Goal: Task Accomplishment & Management: Manage account settings

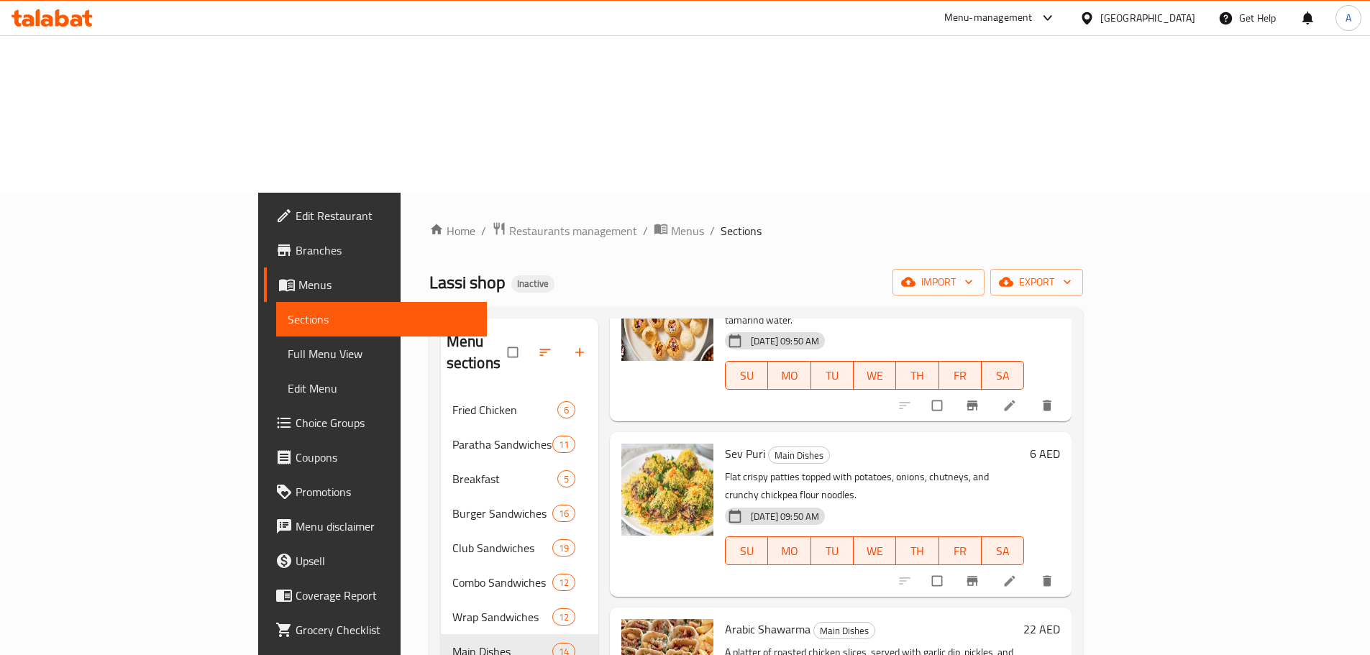
scroll to position [1367, 0]
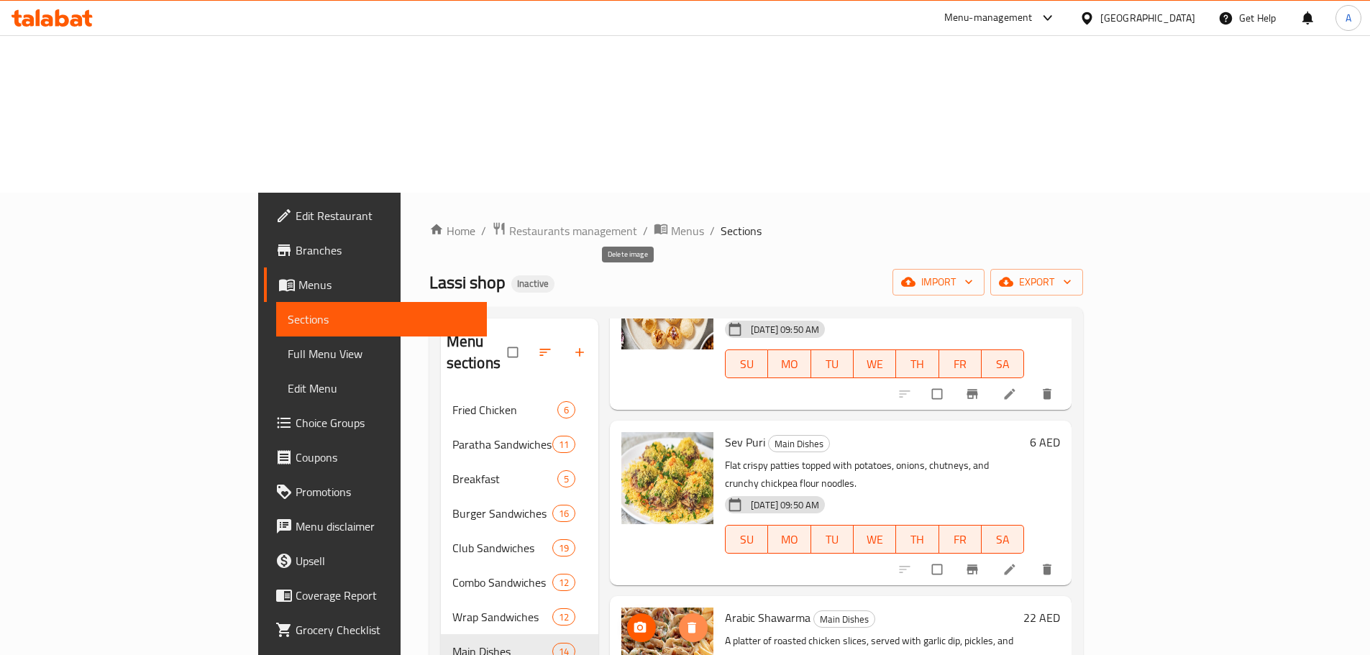
click at [688, 622] on icon "delete image" at bounding box center [692, 627] width 9 height 11
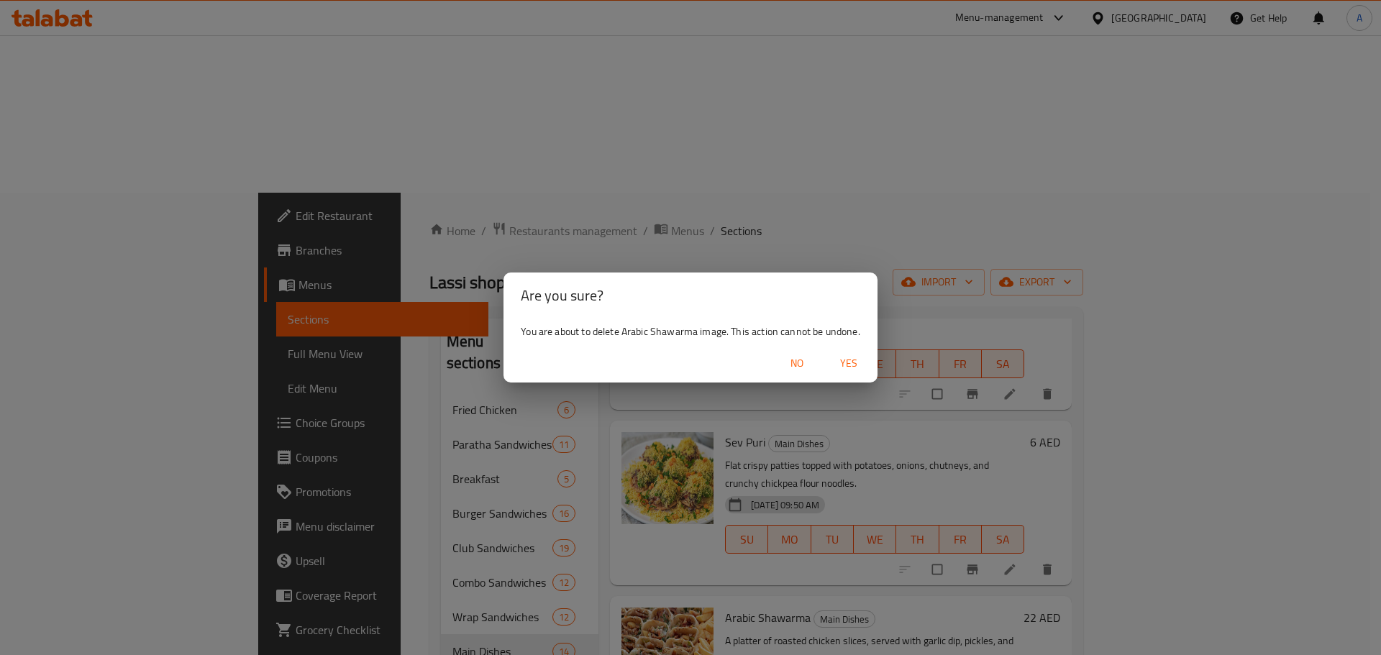
click at [852, 369] on span "Yes" at bounding box center [849, 364] width 35 height 18
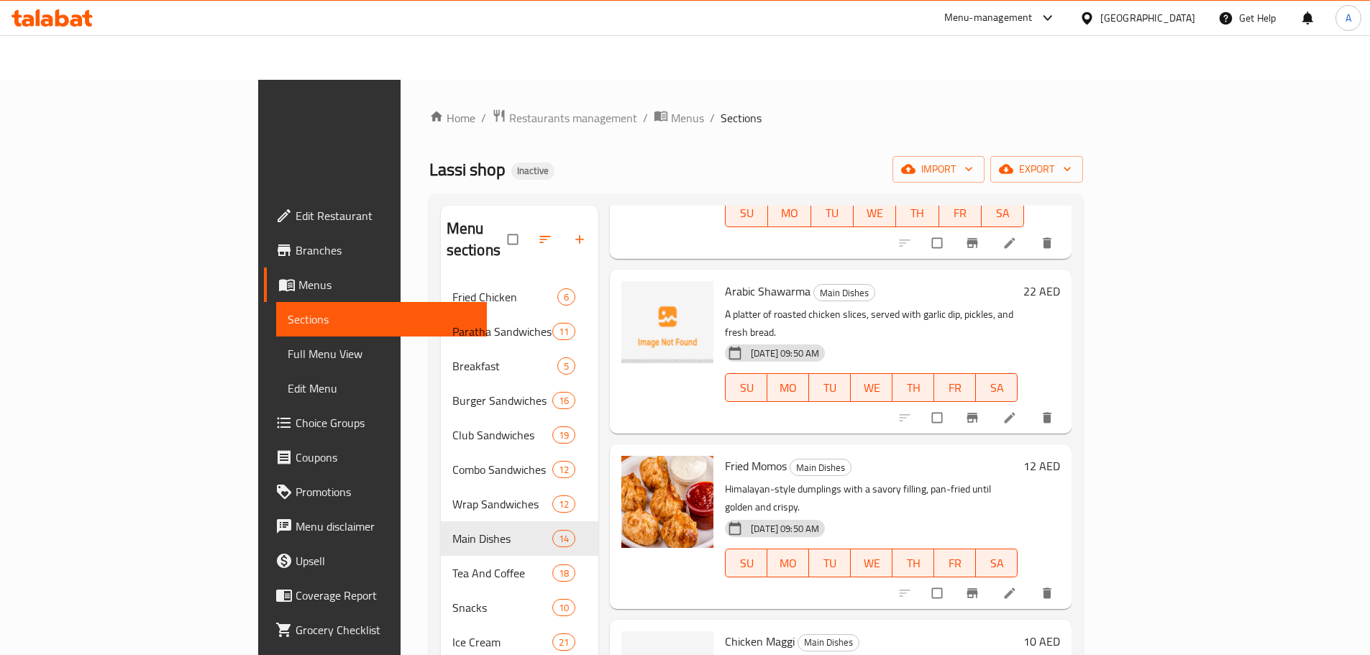
scroll to position [201, 0]
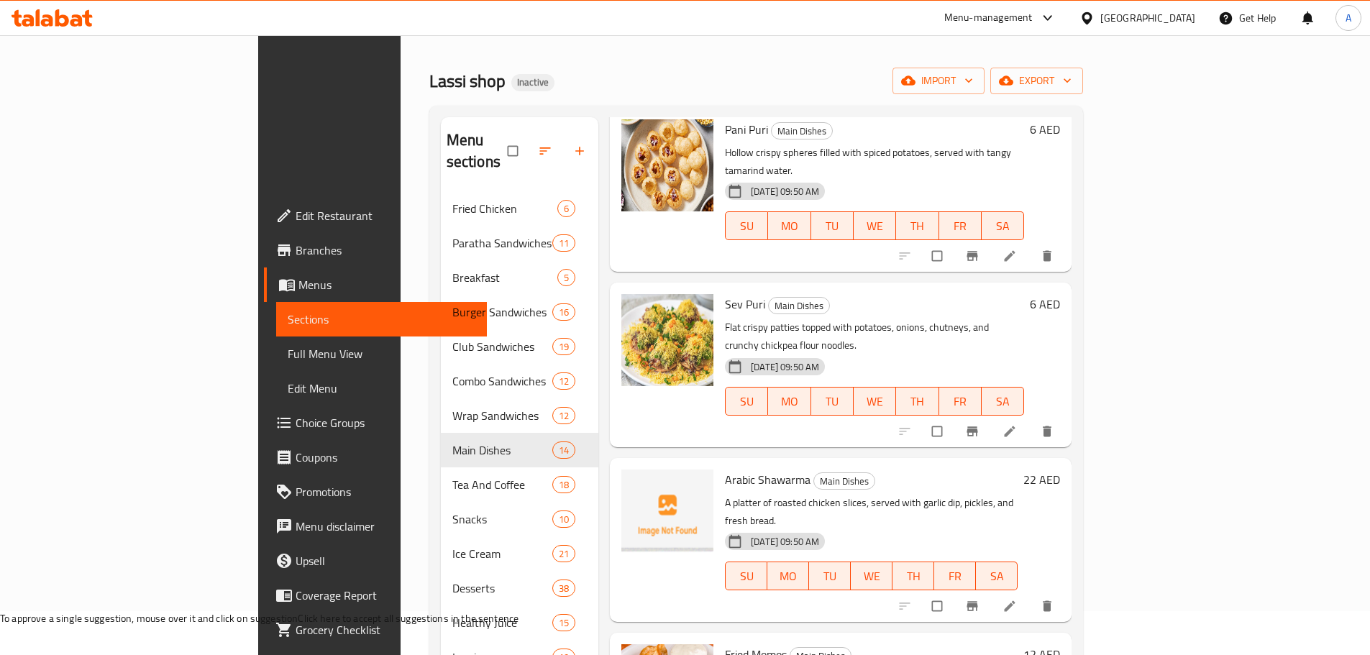
scroll to position [1293, 0]
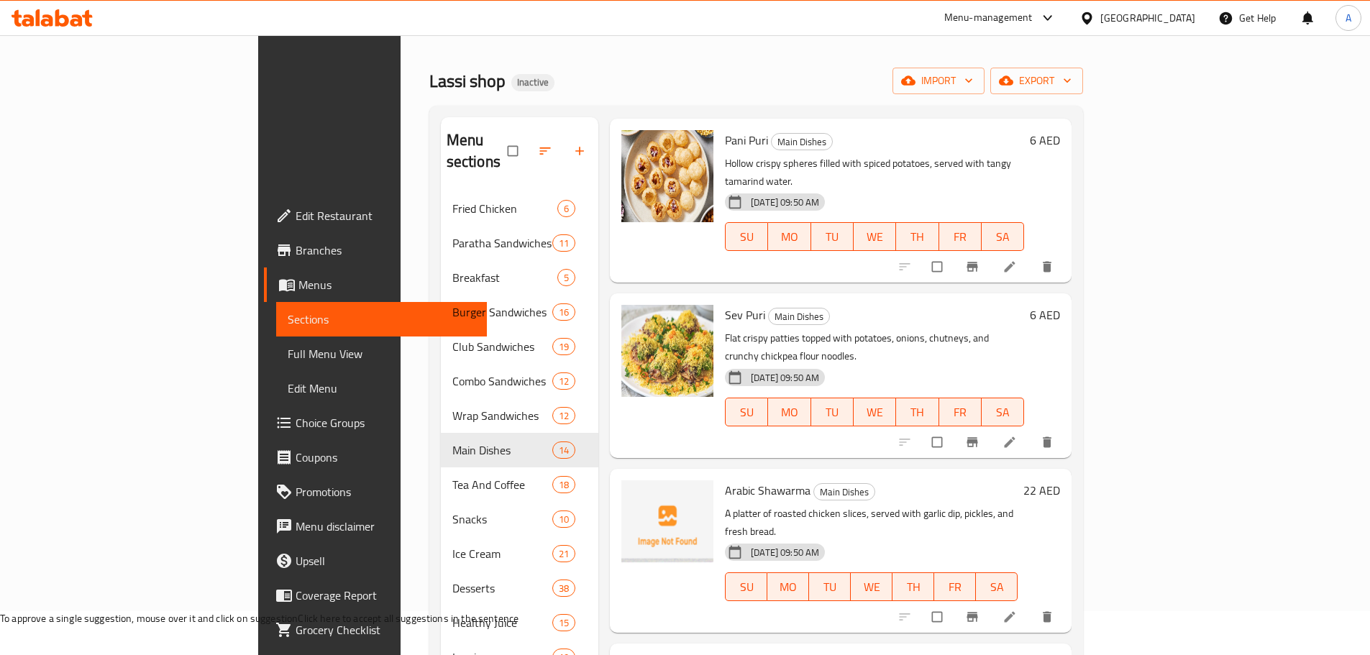
click at [725, 480] on span "Arabic Shawarma" at bounding box center [768, 491] width 86 height 22
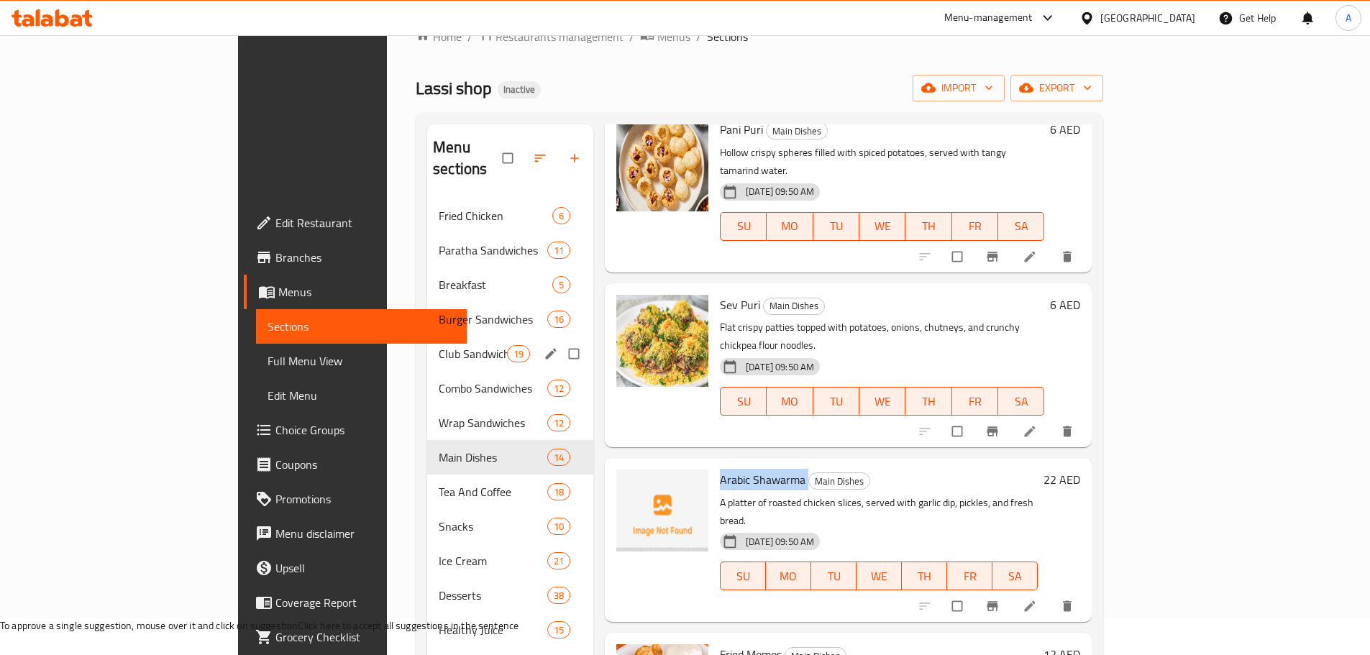
copy h6 "Arabic Shawarma"
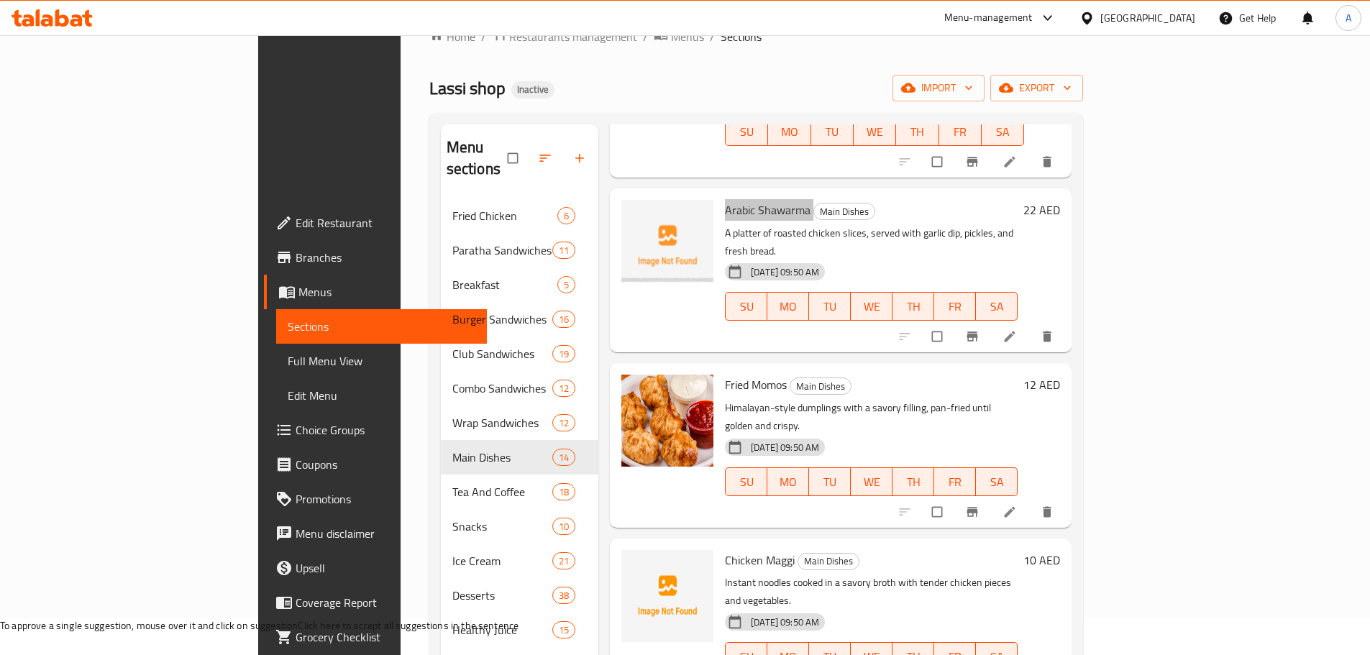
scroll to position [1509, 0]
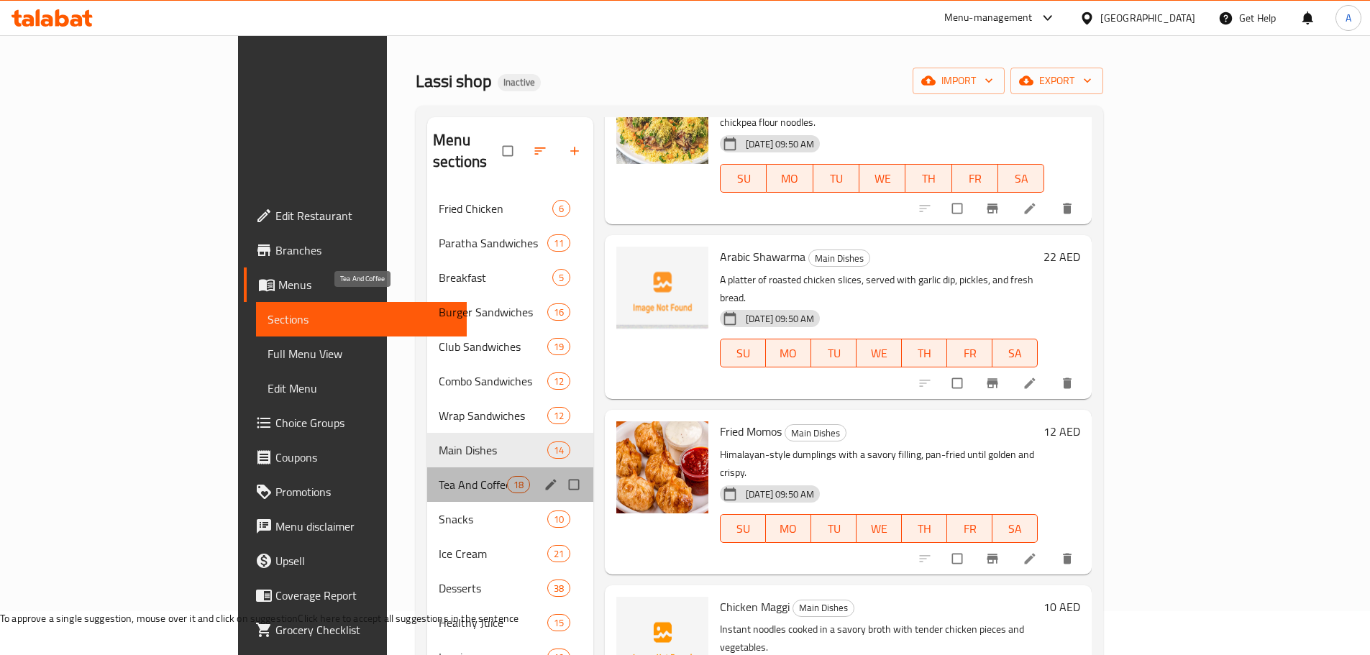
click at [439, 476] on span "Tea And Coffee" at bounding box center [473, 484] width 68 height 17
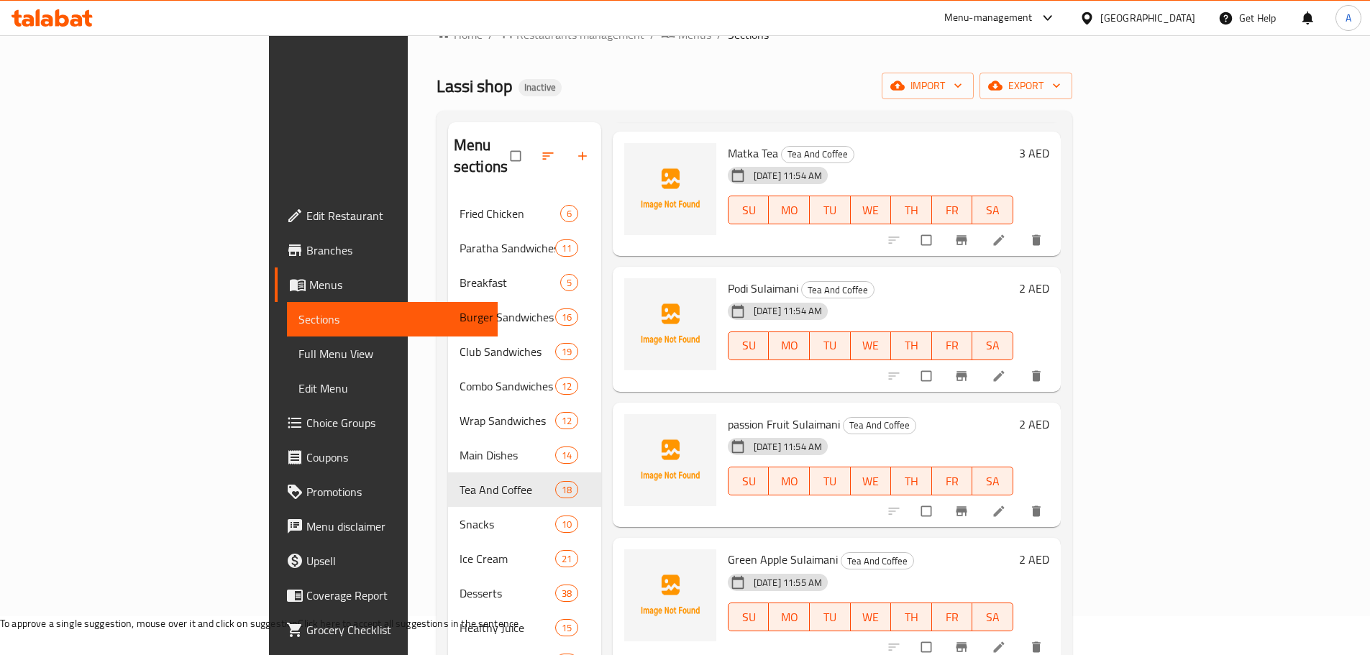
scroll to position [201, 0]
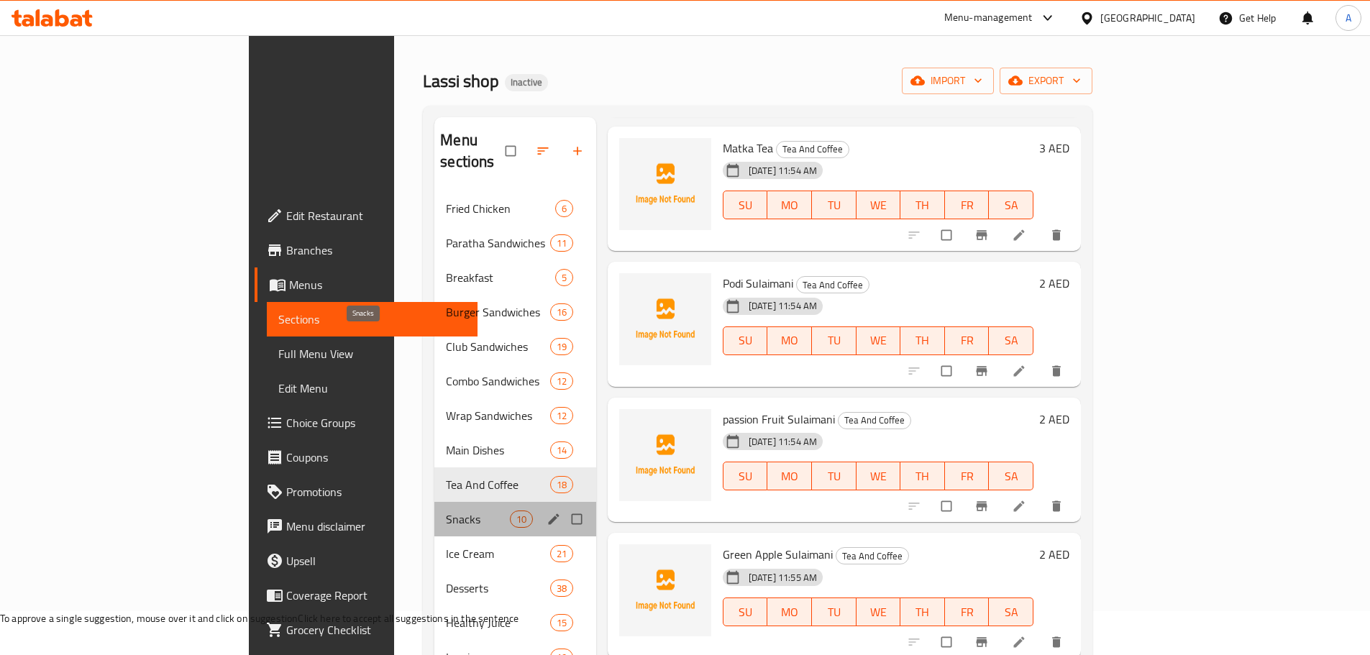
click at [446, 511] on span "Snacks" at bounding box center [477, 519] width 63 height 17
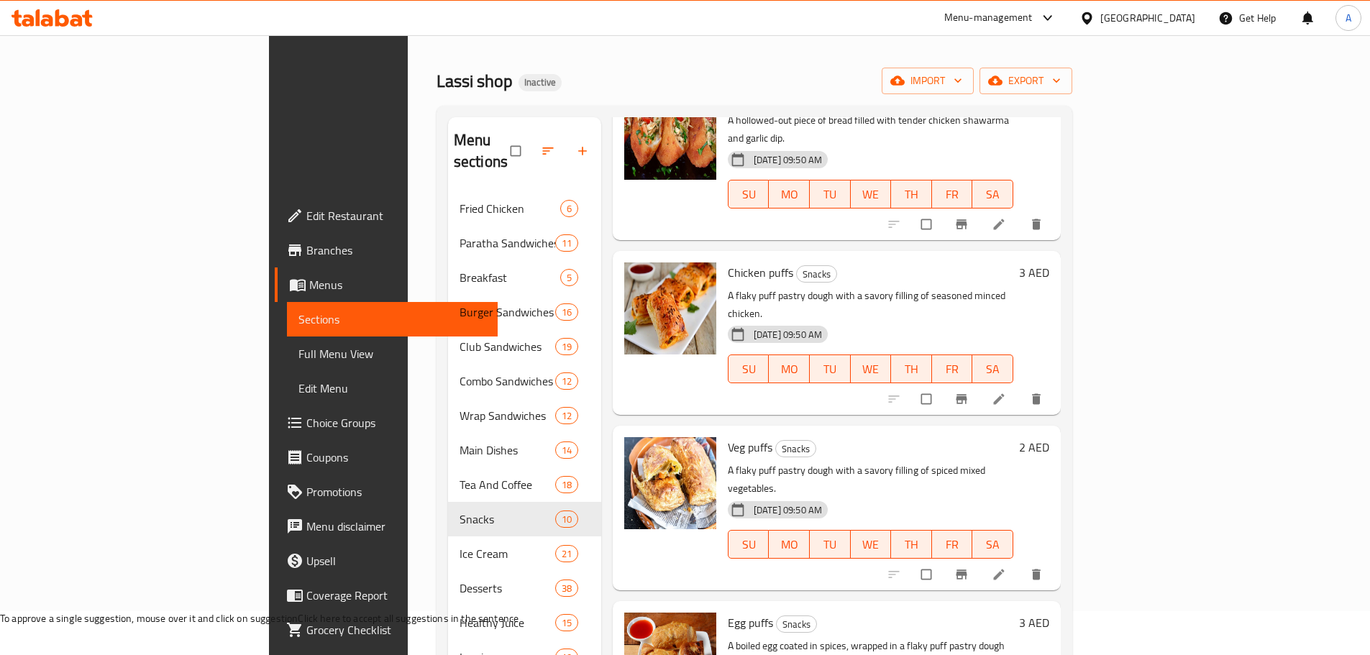
scroll to position [888, 0]
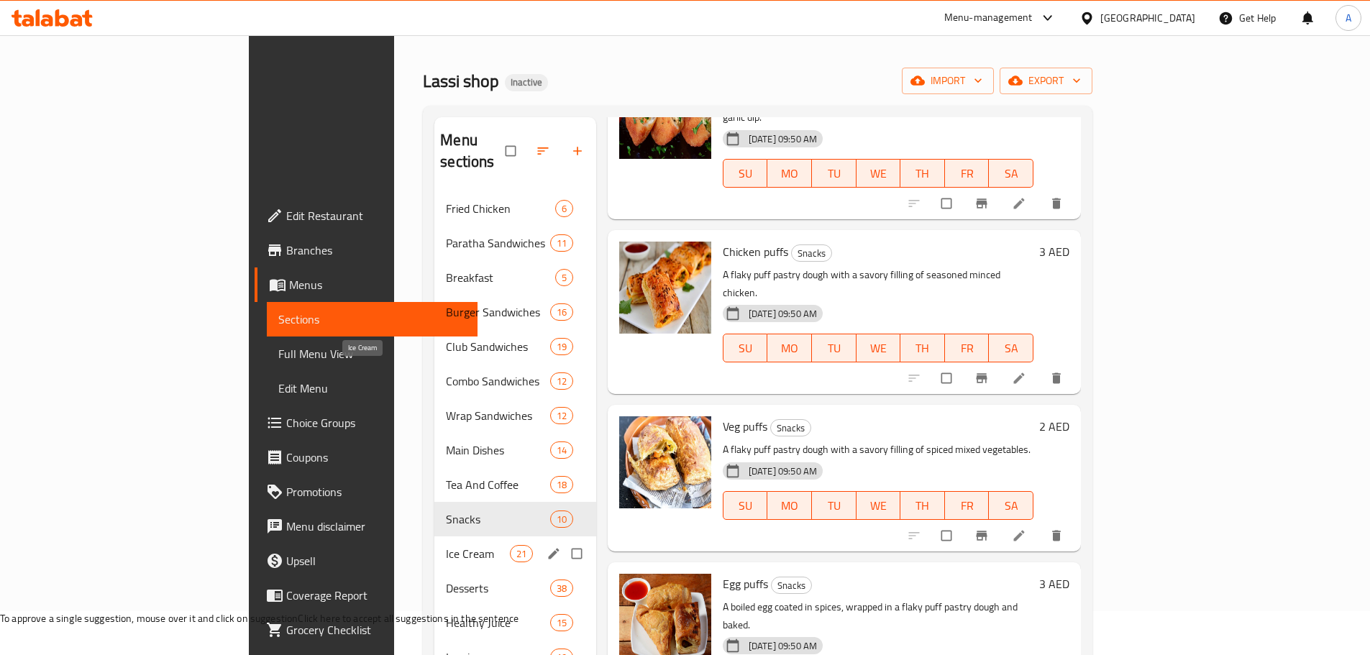
click at [446, 545] on span "Ice Cream" at bounding box center [477, 553] width 63 height 17
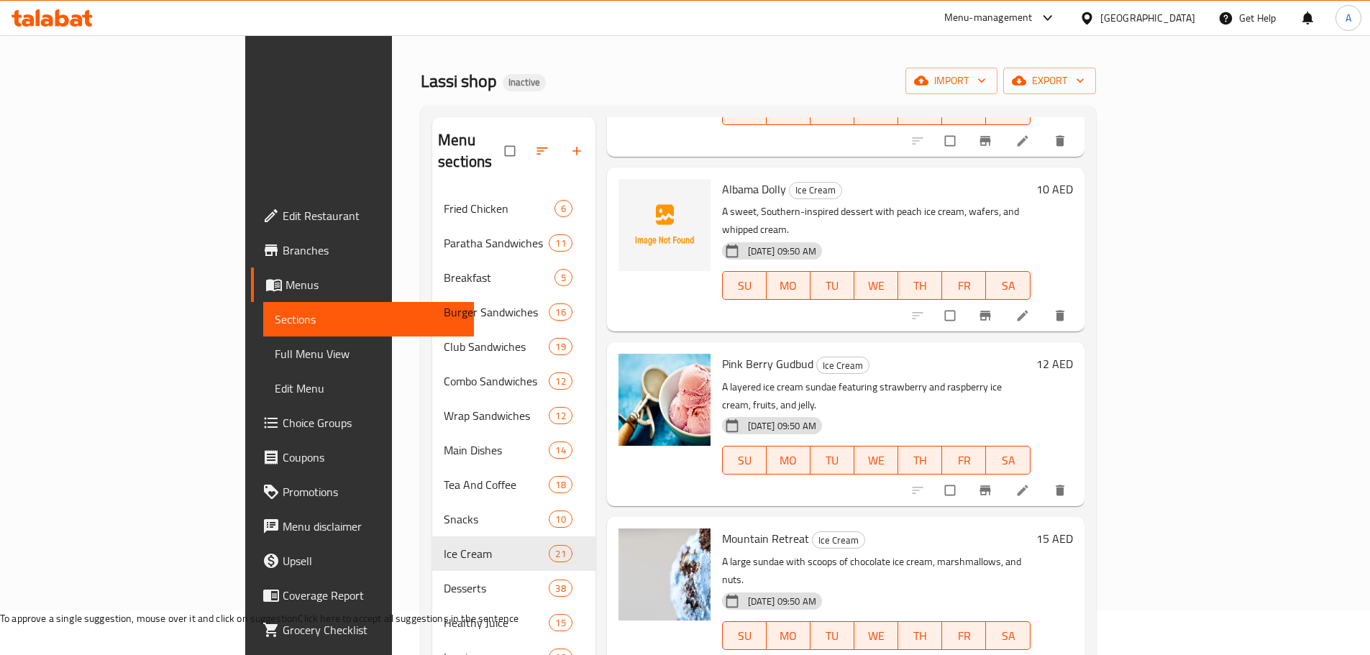
scroll to position [2374, 0]
click at [722, 527] on span "Mountain Retreat" at bounding box center [765, 538] width 87 height 22
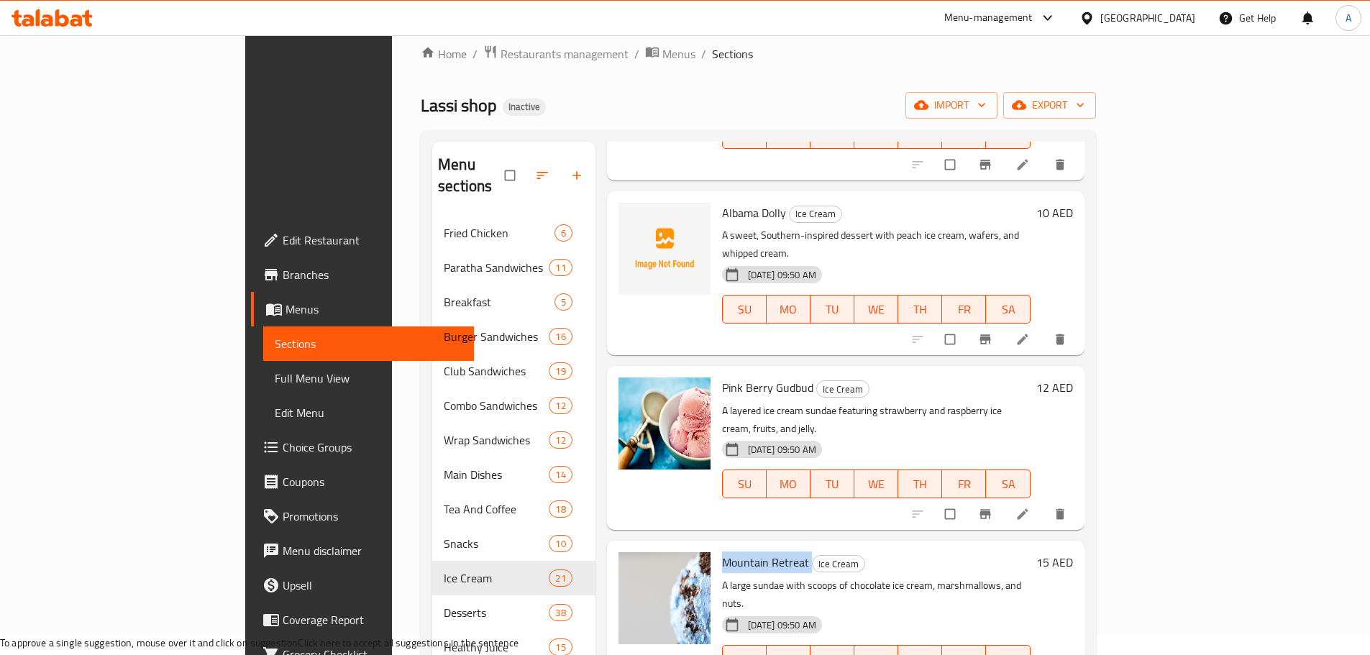
copy h6 "Mountain Retreat"
click at [637, 541] on div "Mountain Retreat Ice Cream A large sundae with scoops of chocolate ice cream, m…" at bounding box center [846, 623] width 478 height 164
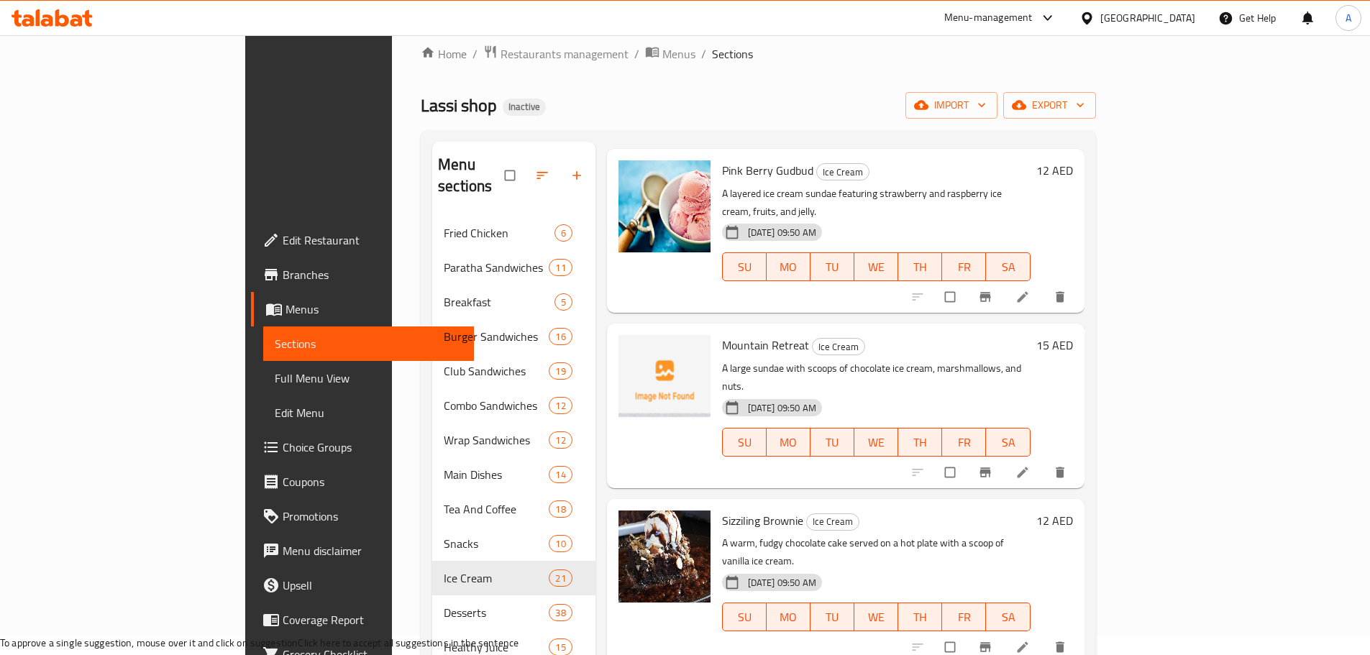
scroll to position [2616, 0]
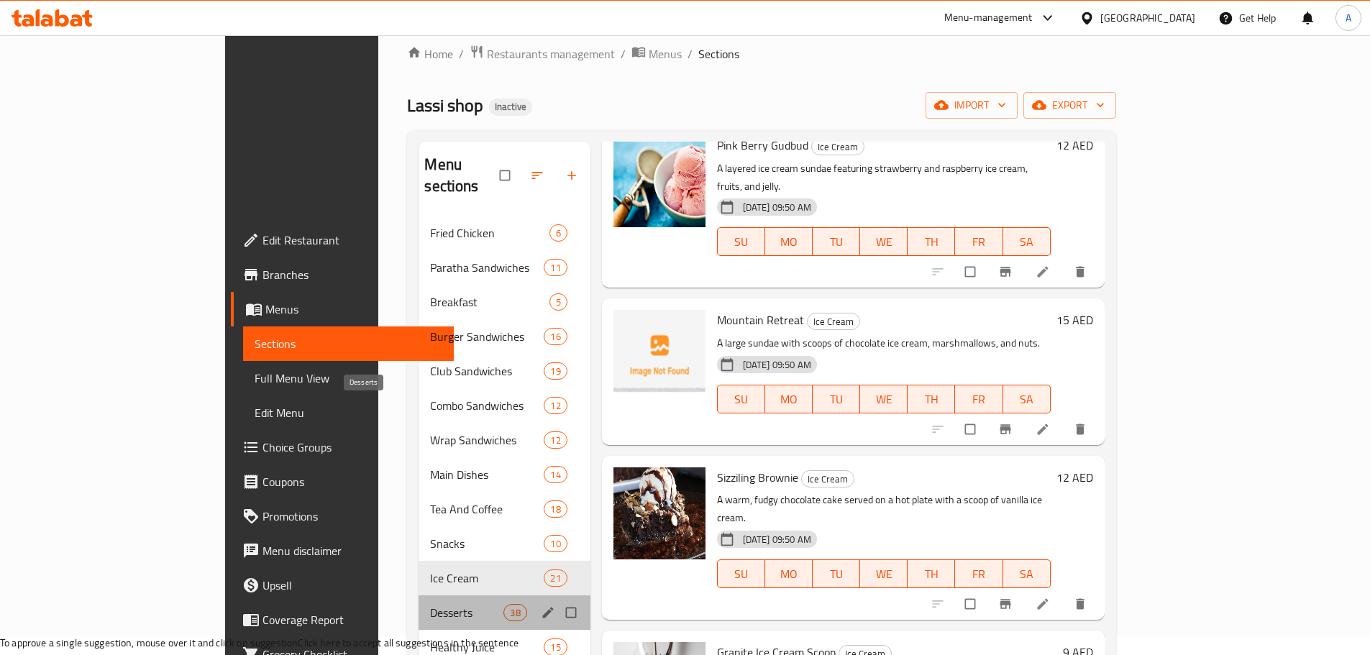
click at [430, 604] on span "Desserts" at bounding box center [466, 612] width 73 height 17
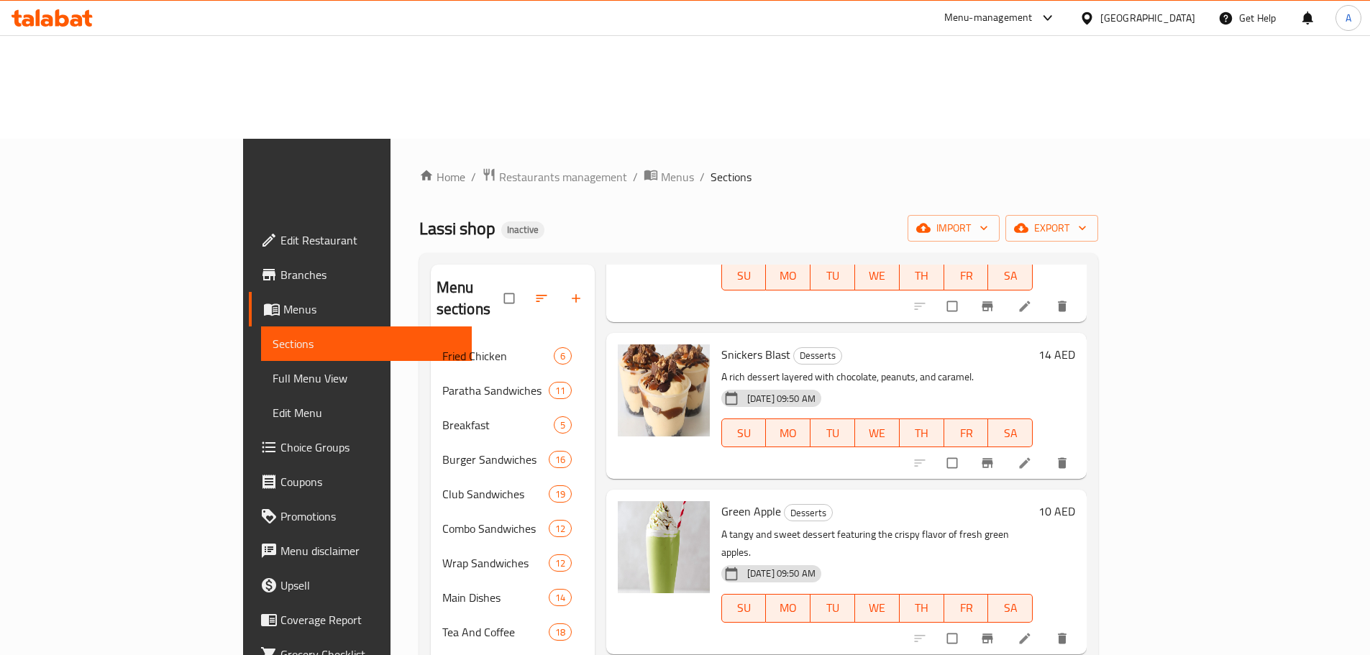
scroll to position [201, 0]
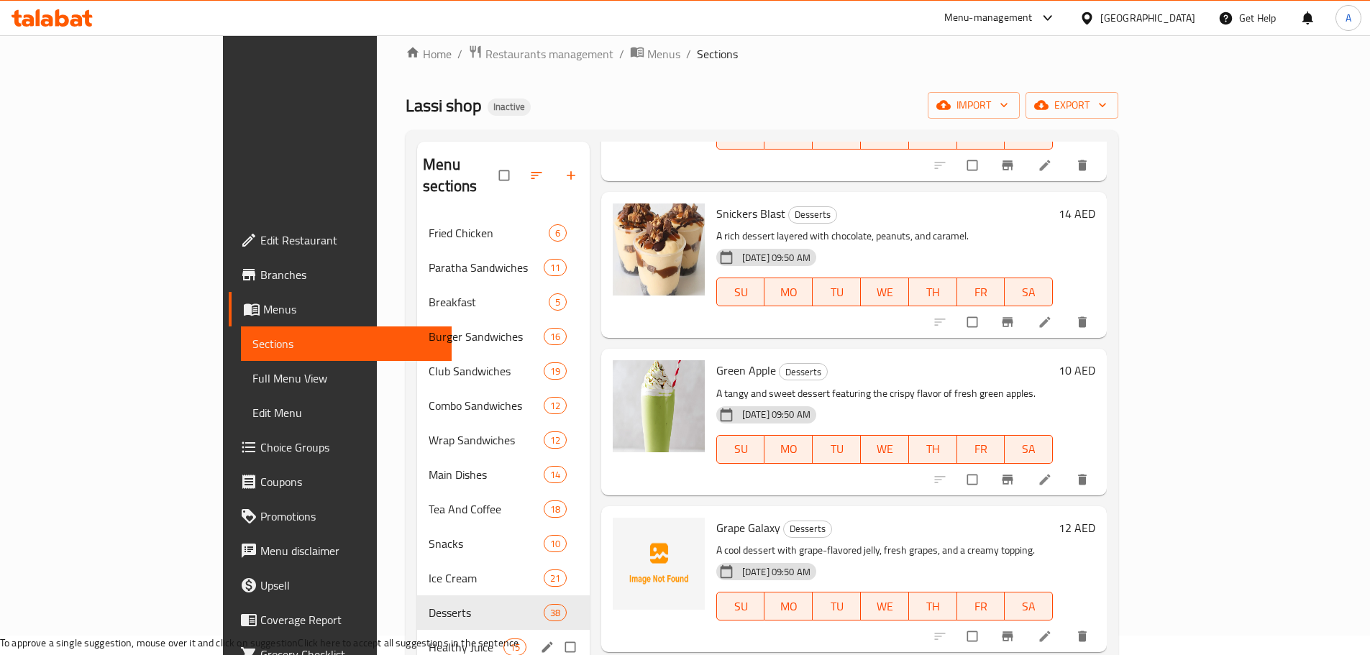
click at [429, 639] on span "Healthy Juice" at bounding box center [466, 647] width 74 height 17
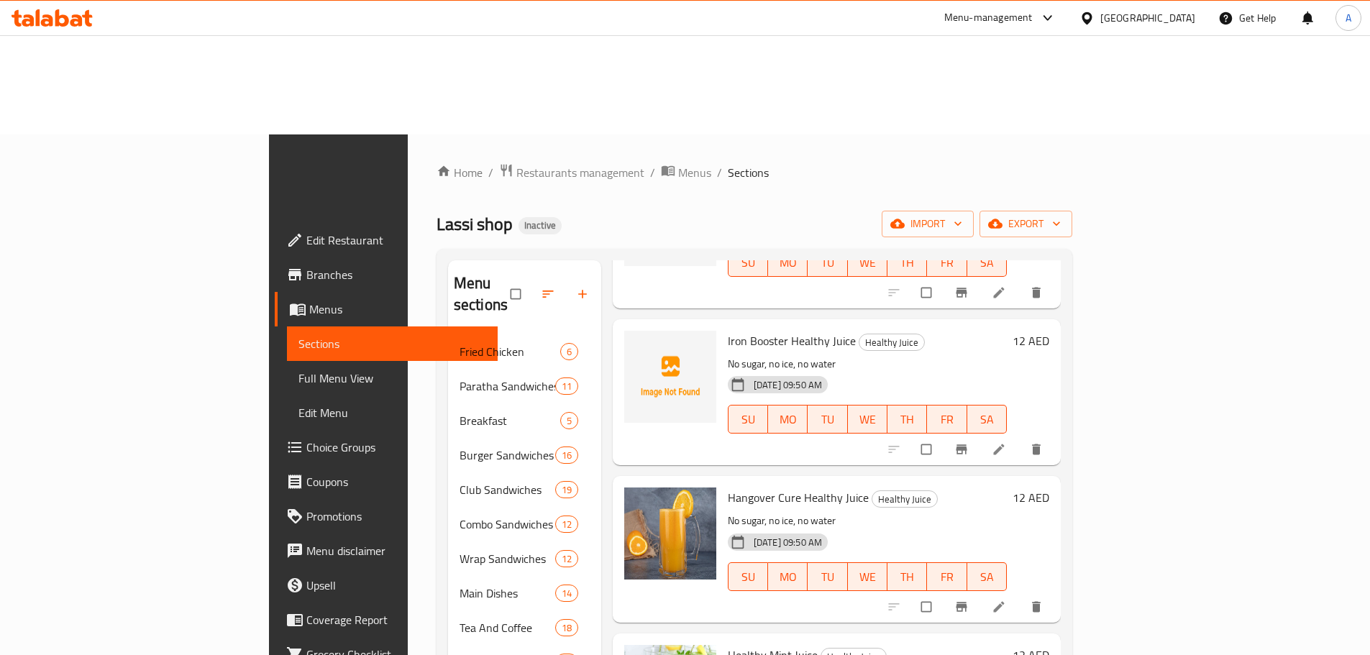
scroll to position [201, 0]
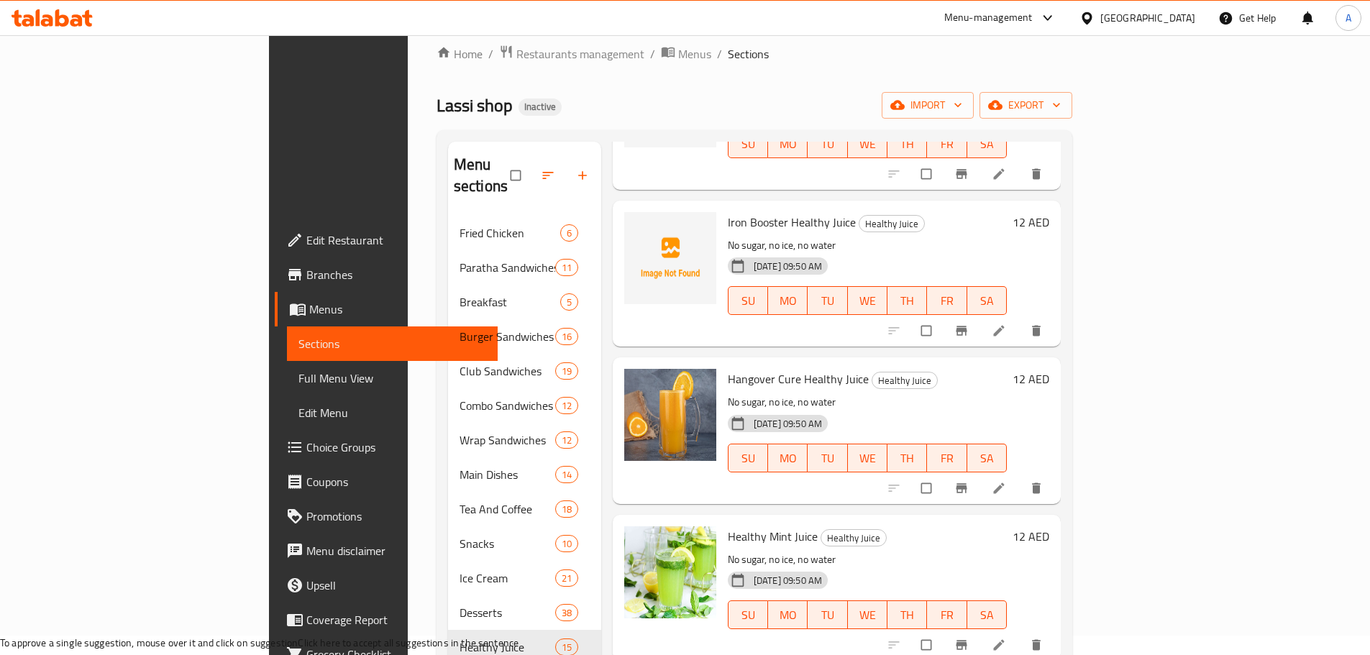
drag, startPoint x: 629, startPoint y: 504, endPoint x: 622, endPoint y: 532, distance: 28.1
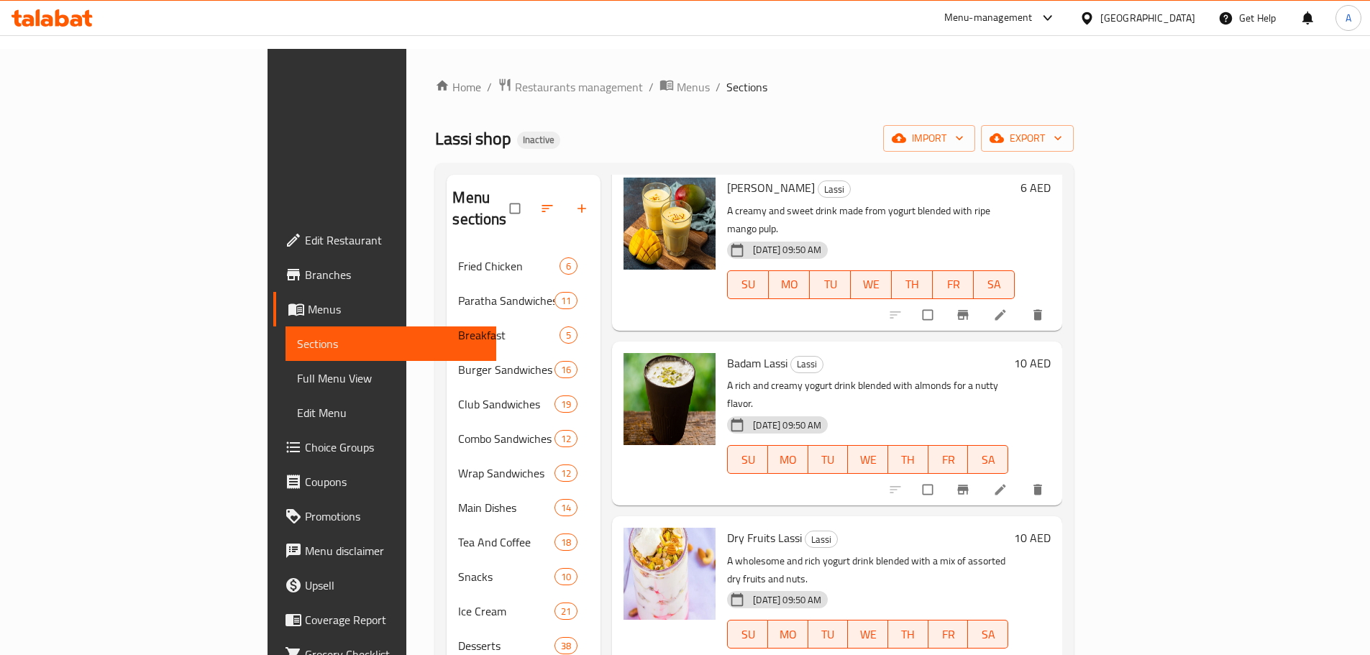
scroll to position [201, 0]
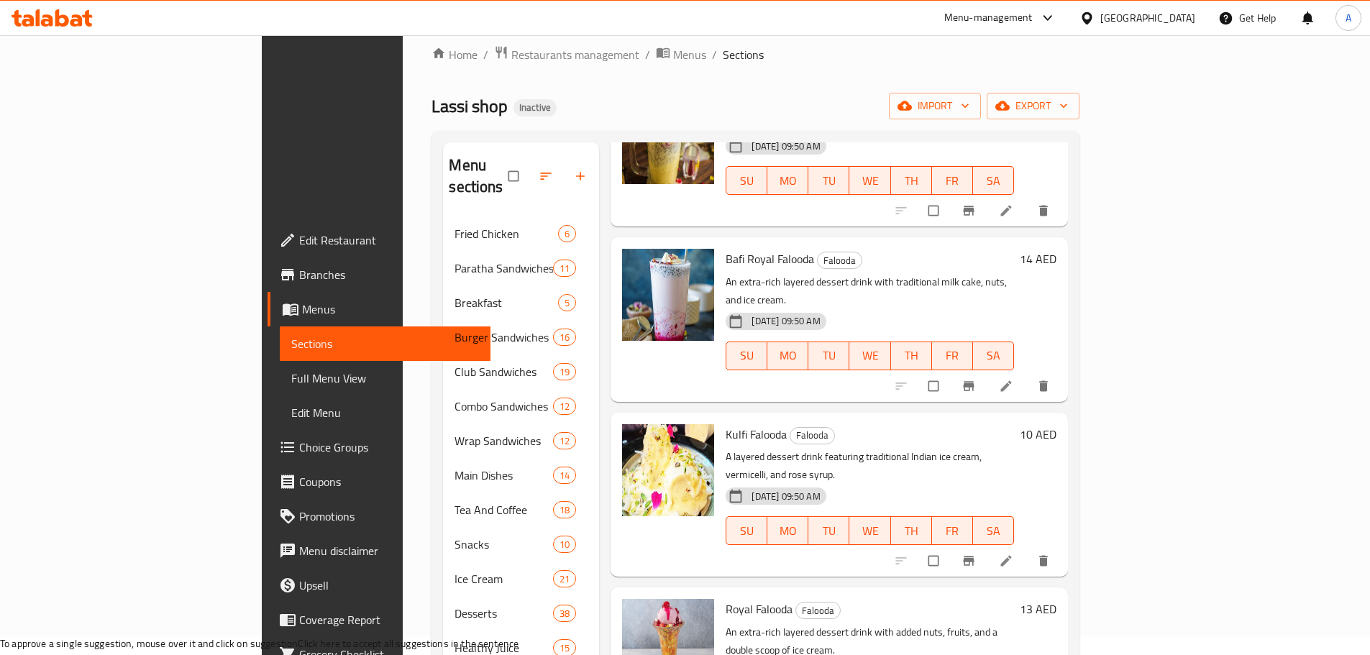
scroll to position [201, 0]
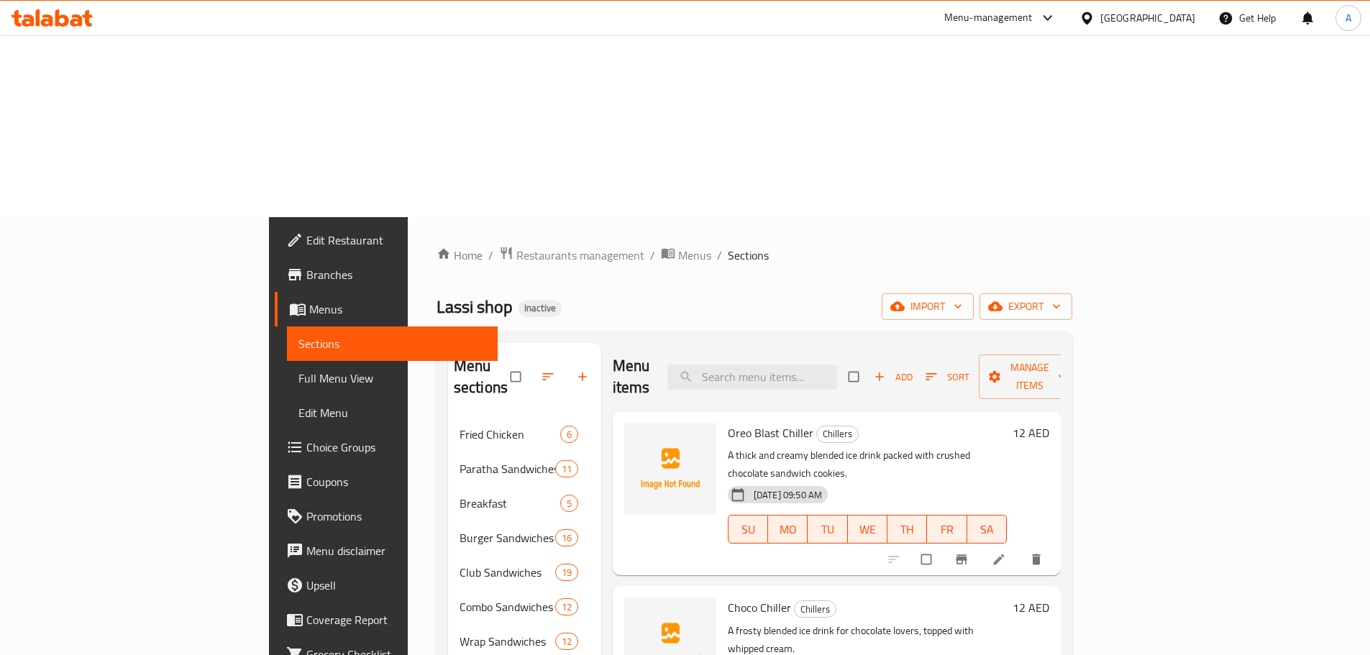
drag, startPoint x: 77, startPoint y: 201, endPoint x: 55, endPoint y: 3, distance: 199.8
click at [299, 370] on span "Full Menu View" at bounding box center [393, 378] width 188 height 17
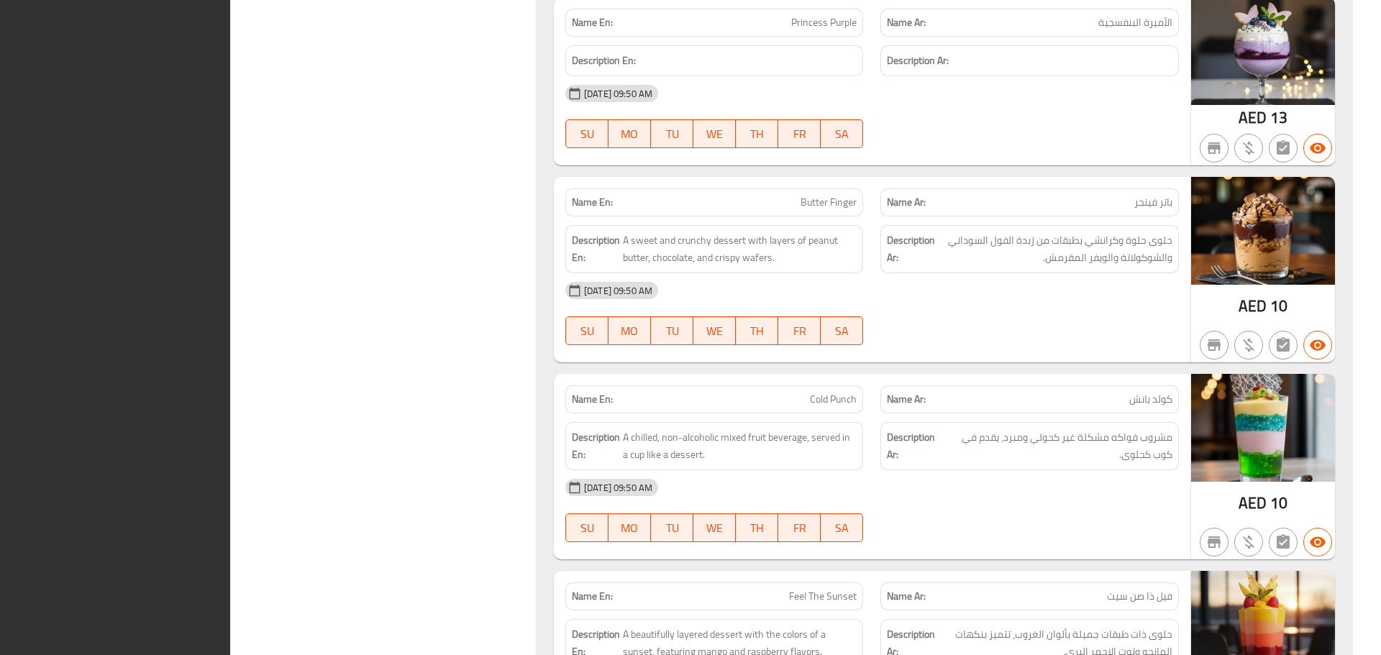
scroll to position [33639, 0]
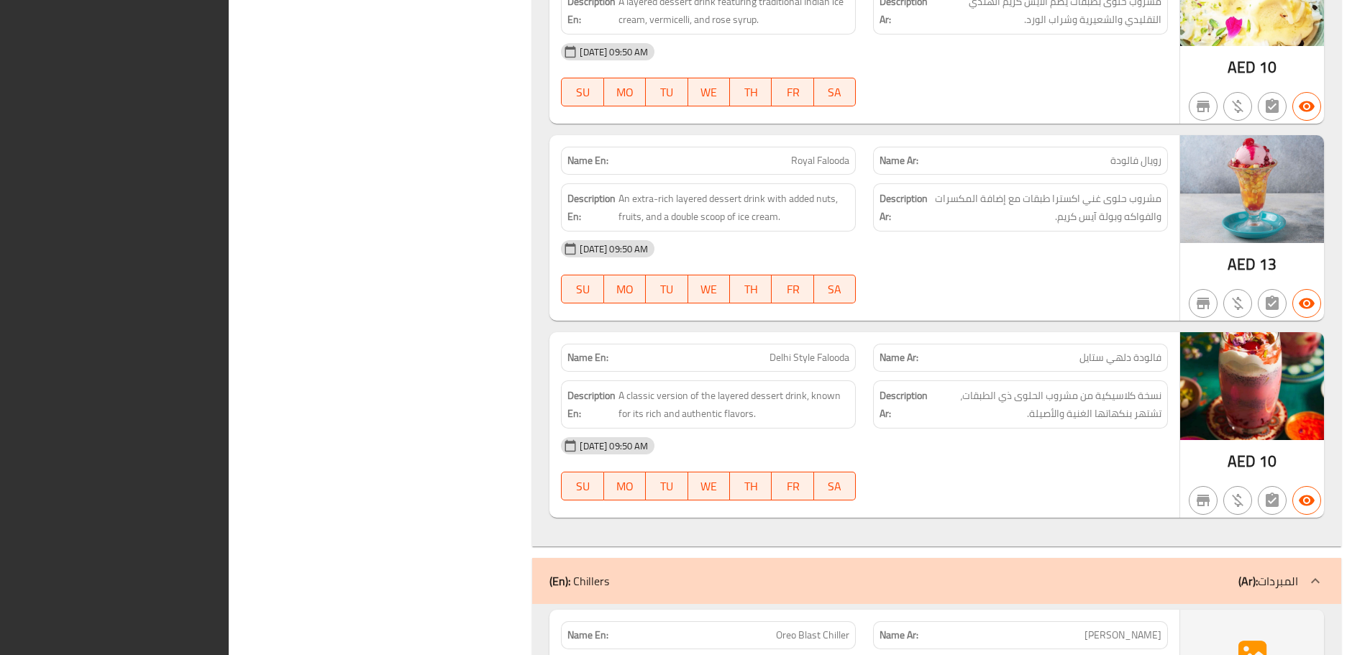
scroll to position [43793, 0]
